Goal: Information Seeking & Learning: Learn about a topic

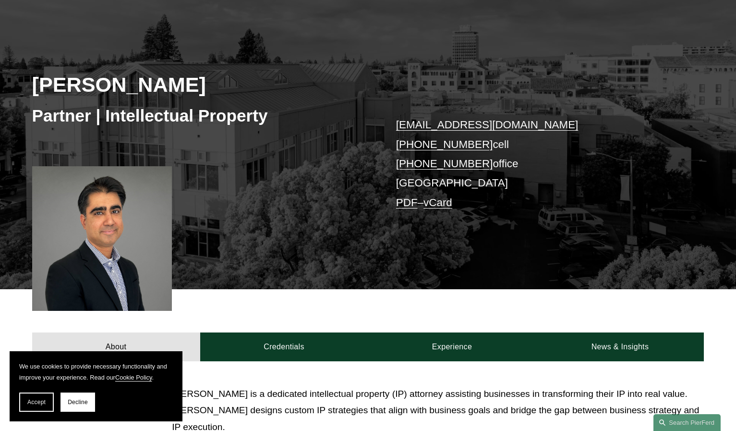
scroll to position [96, 0]
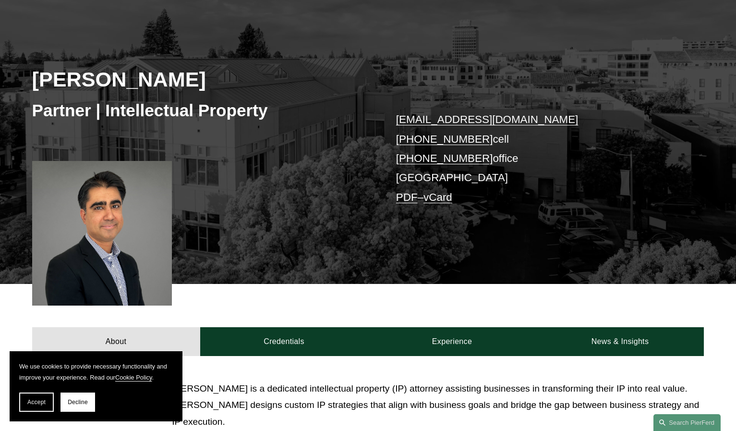
drag, startPoint x: 42, startPoint y: 402, endPoint x: 51, endPoint y: 398, distance: 10.3
click at [42, 402] on span "Accept" at bounding box center [36, 402] width 18 height 7
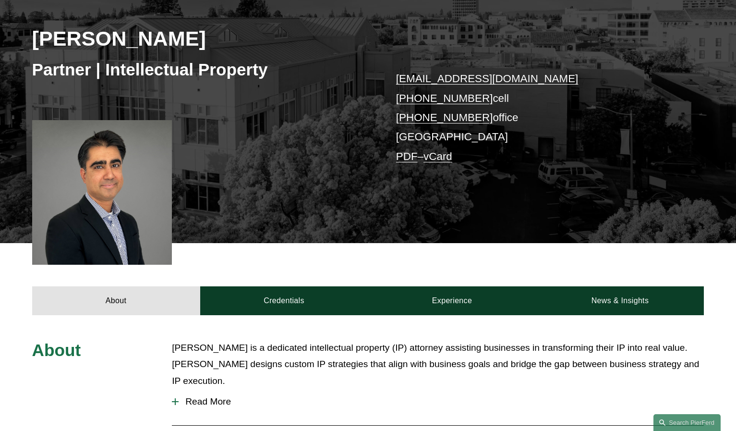
scroll to position [288, 0]
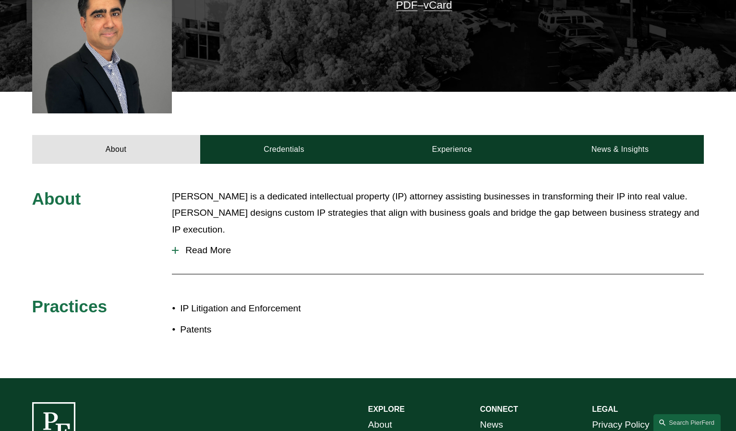
click at [207, 245] on span "Read More" at bounding box center [441, 250] width 525 height 11
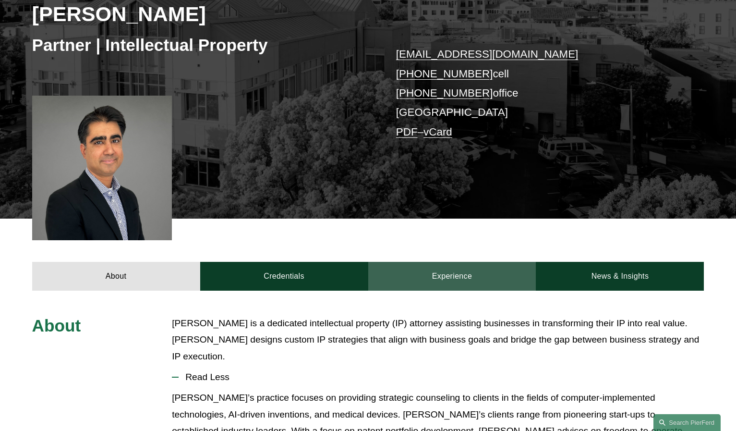
scroll to position [144, 0]
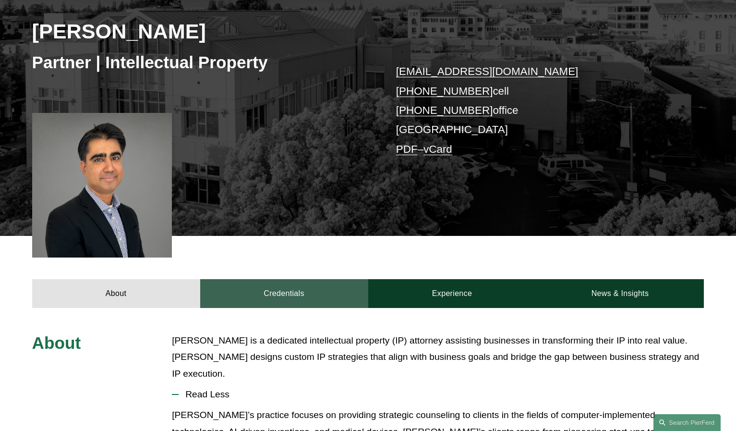
click at [328, 289] on link "Credentials" at bounding box center [284, 293] width 168 height 29
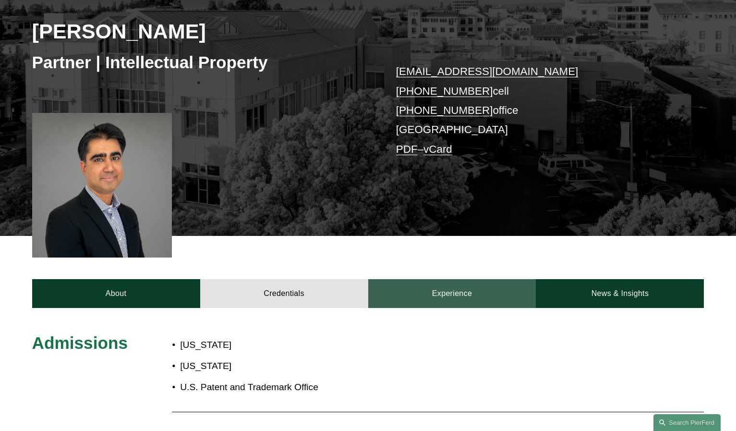
click at [432, 293] on link "Experience" at bounding box center [452, 293] width 168 height 29
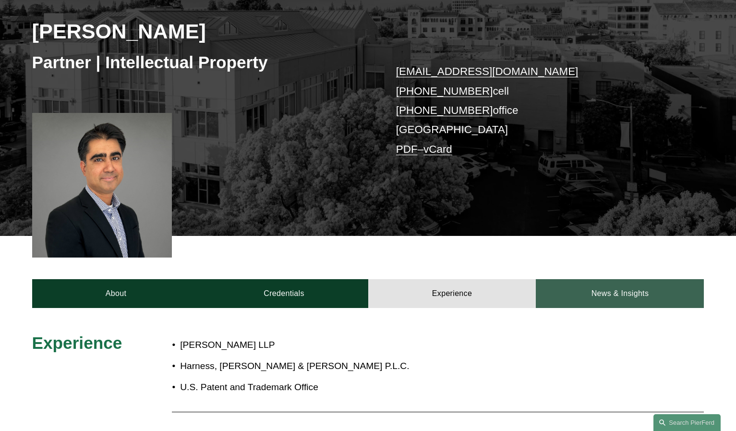
click at [579, 293] on link "News & Insights" at bounding box center [620, 293] width 168 height 29
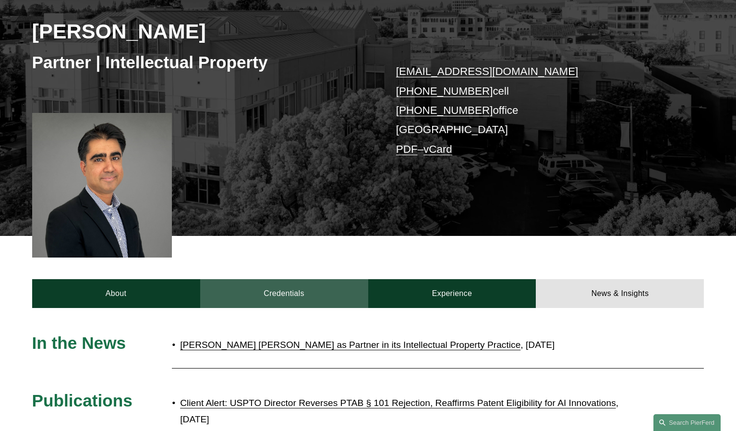
click at [279, 289] on link "Credentials" at bounding box center [284, 293] width 168 height 29
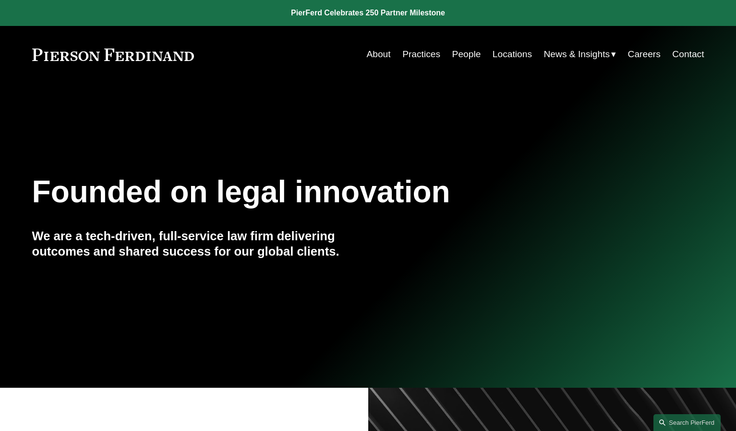
click at [467, 52] on link "People" at bounding box center [466, 54] width 29 height 18
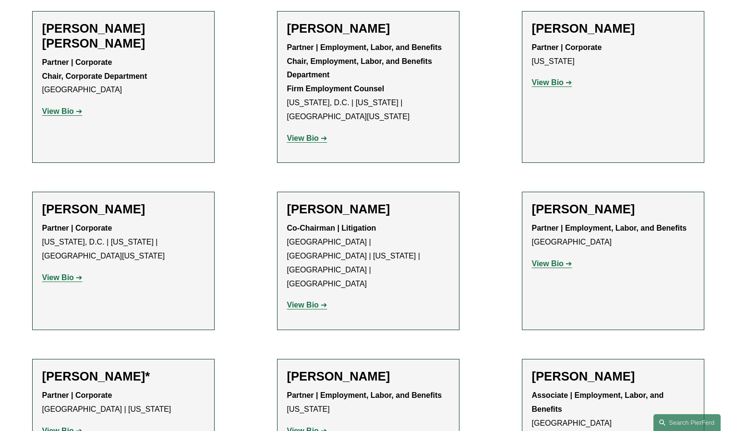
scroll to position [5274, 0]
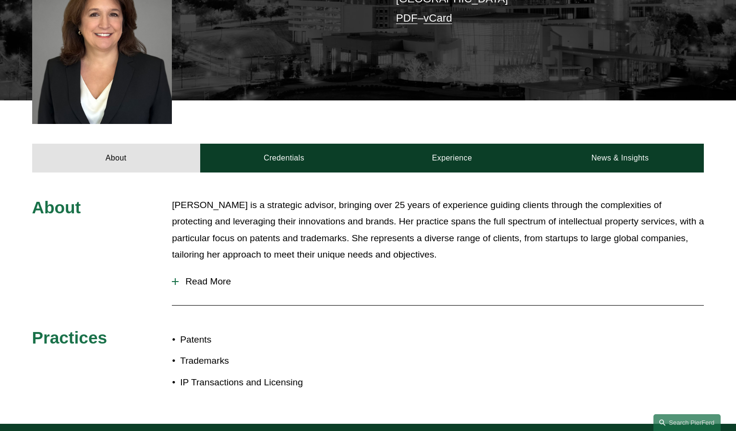
scroll to position [288, 0]
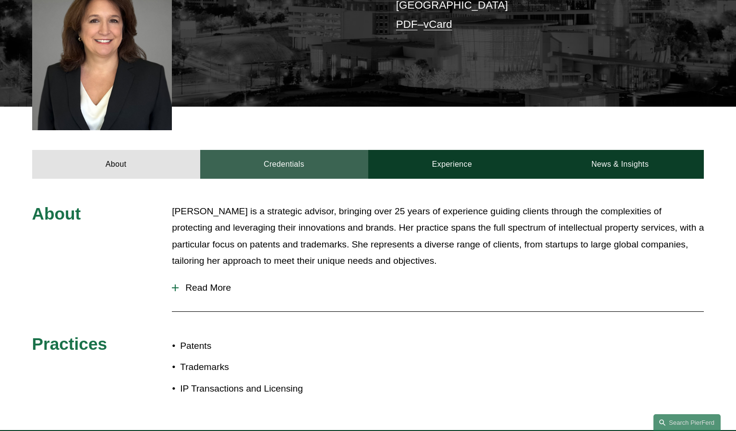
click at [272, 154] on link "Credentials" at bounding box center [284, 164] width 168 height 29
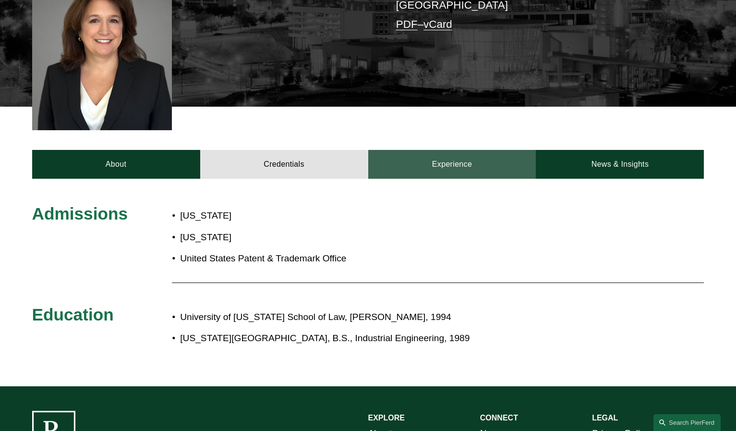
click at [414, 150] on link "Experience" at bounding box center [452, 164] width 168 height 29
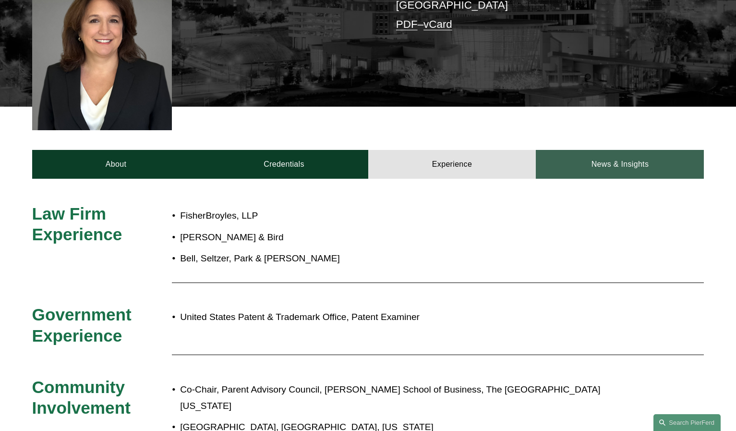
click at [586, 153] on link "News & Insights" at bounding box center [620, 164] width 168 height 29
